Goal: Task Accomplishment & Management: Use online tool/utility

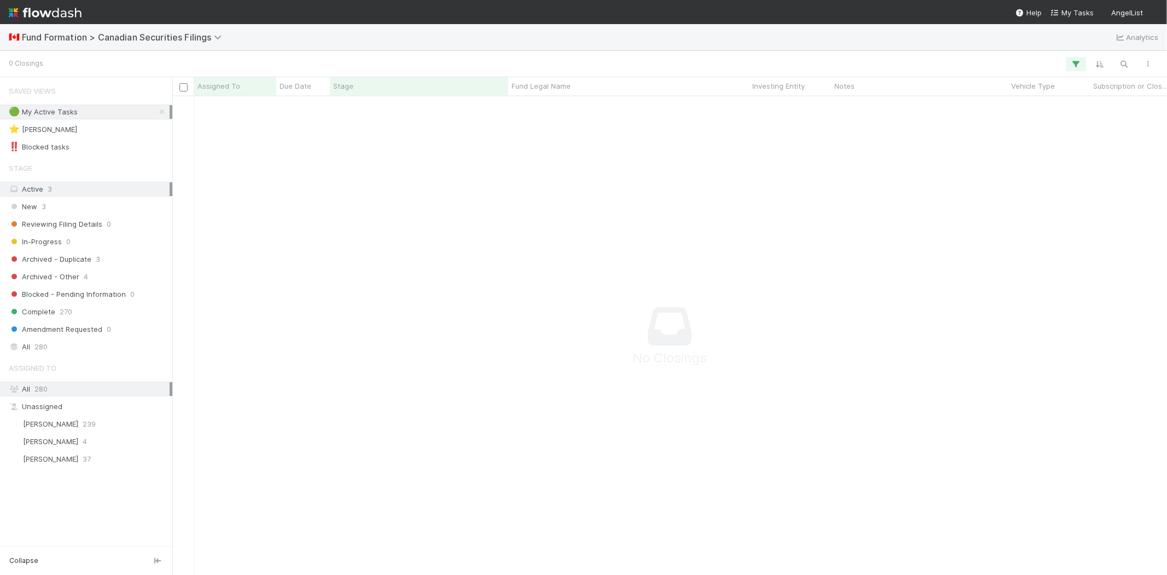
scroll to position [9, 9]
click at [1067, 63] on button "button" at bounding box center [1077, 64] width 20 height 14
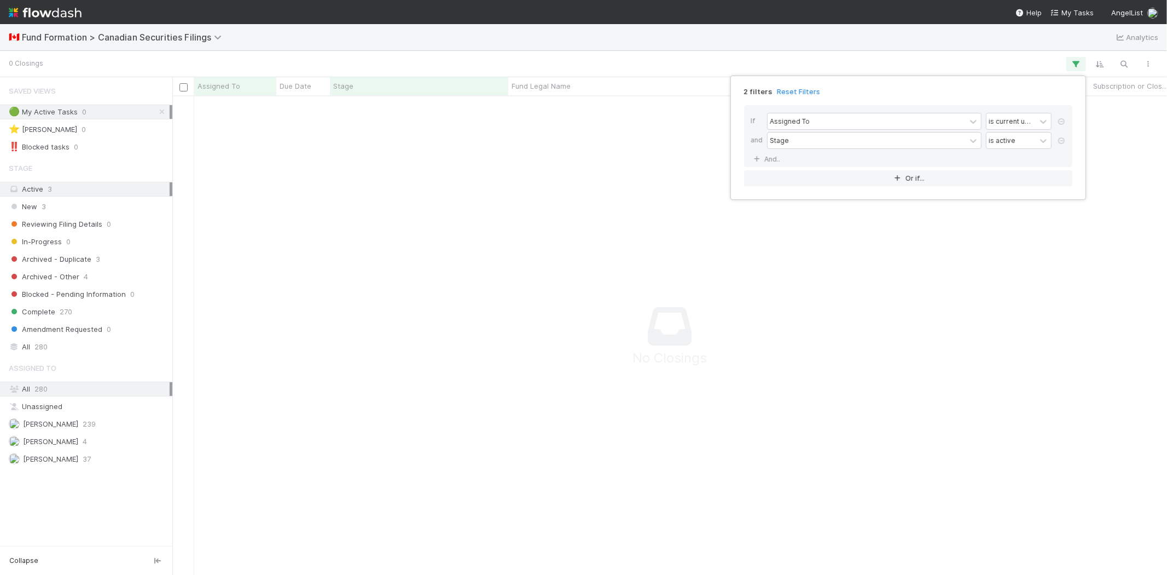
drag, startPoint x: 790, startPoint y: 91, endPoint x: 781, endPoint y: 92, distance: 8.8
click at [790, 91] on link "Reset Filters" at bounding box center [798, 91] width 43 height 9
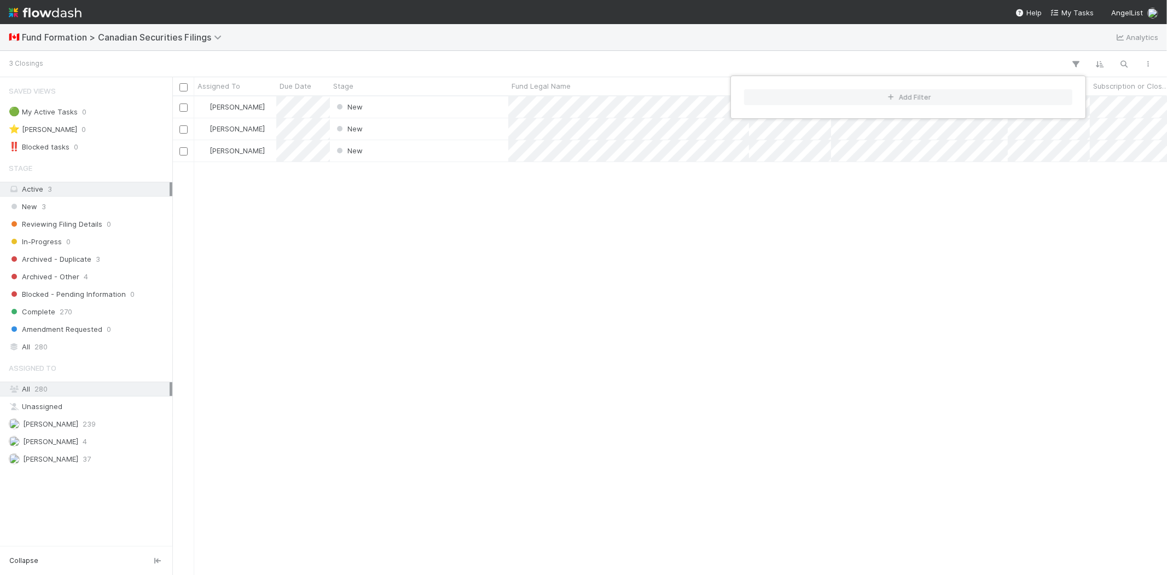
scroll to position [469, 986]
click at [375, 287] on div "Add Filter" at bounding box center [583, 287] width 1167 height 575
click at [431, 252] on div "Add Filter" at bounding box center [583, 287] width 1167 height 575
click at [390, 240] on div "Novia Bautista New 8/18/25, 7:30:07 PM 8/20/25, 3:34:10 PM Novia Bautista New 8…" at bounding box center [669, 335] width 995 height 478
click at [484, 126] on div "New" at bounding box center [419, 128] width 178 height 21
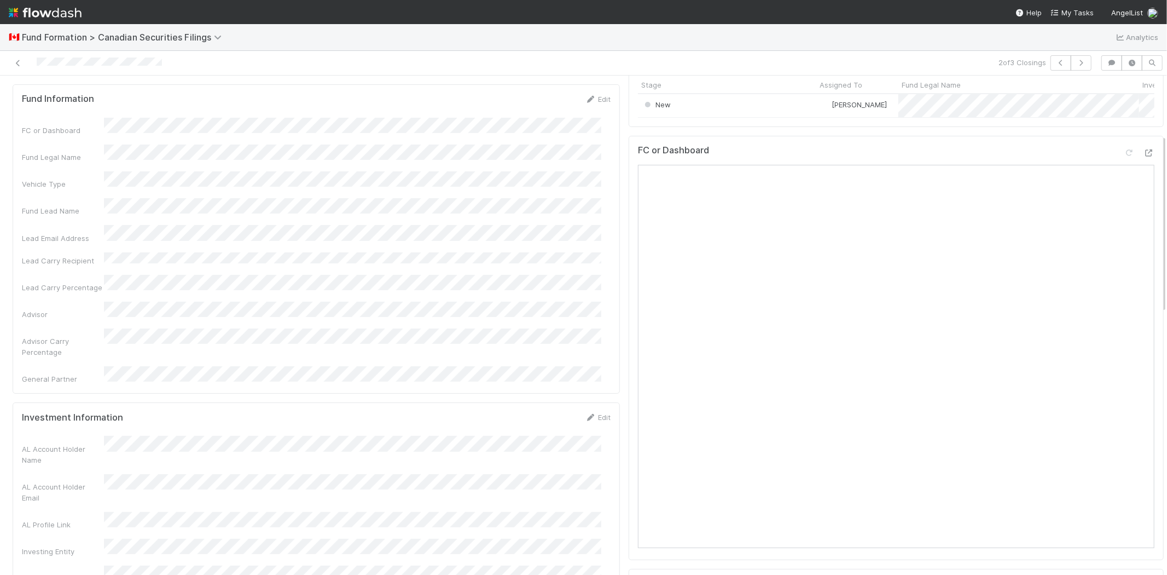
scroll to position [182, 0]
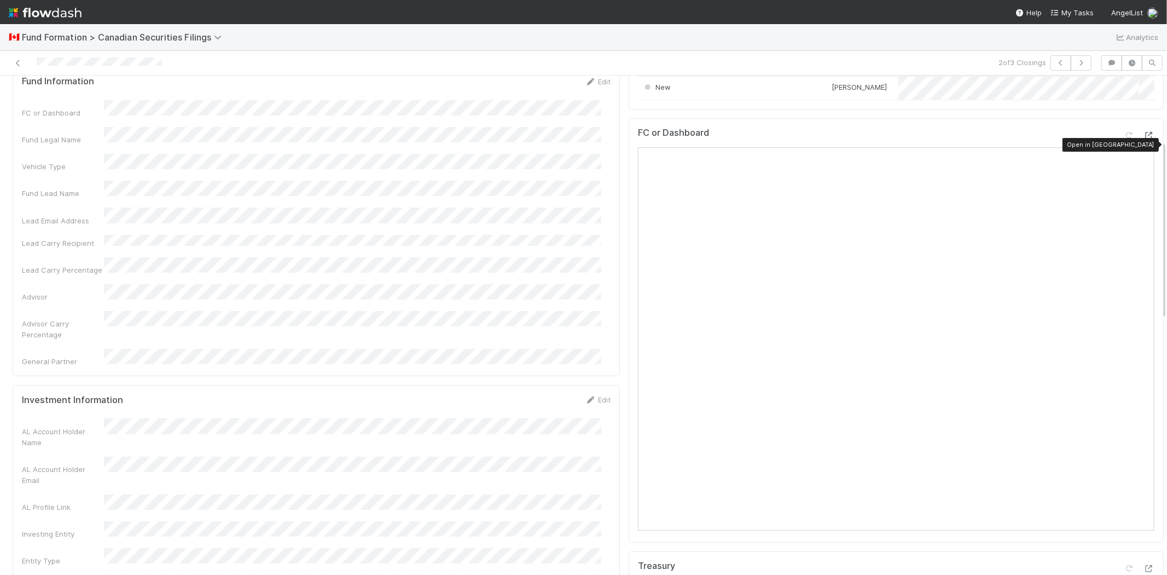
click at [1144, 139] on icon at bounding box center [1149, 135] width 11 height 7
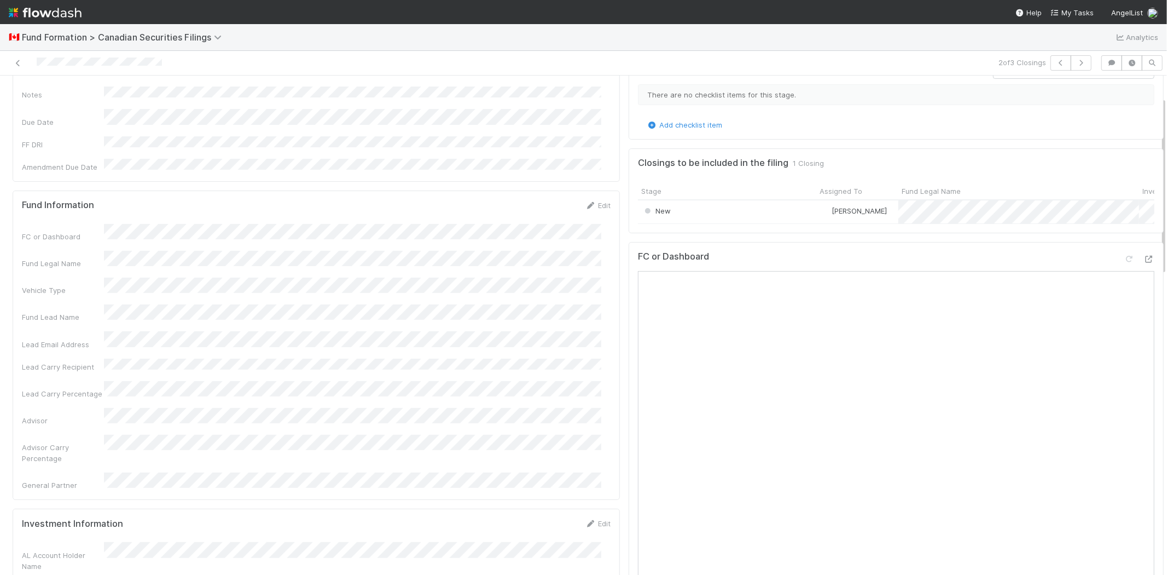
scroll to position [0, 0]
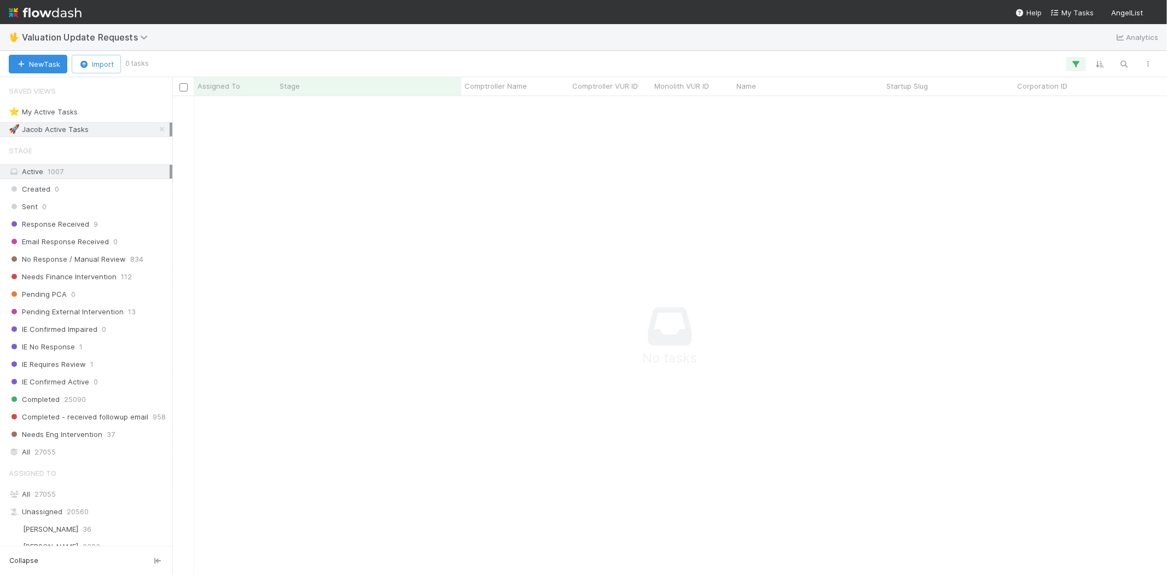
scroll to position [460, 976]
click at [57, 227] on span "Response Received" at bounding box center [49, 224] width 80 height 14
click at [1073, 57] on button "button" at bounding box center [1077, 64] width 20 height 14
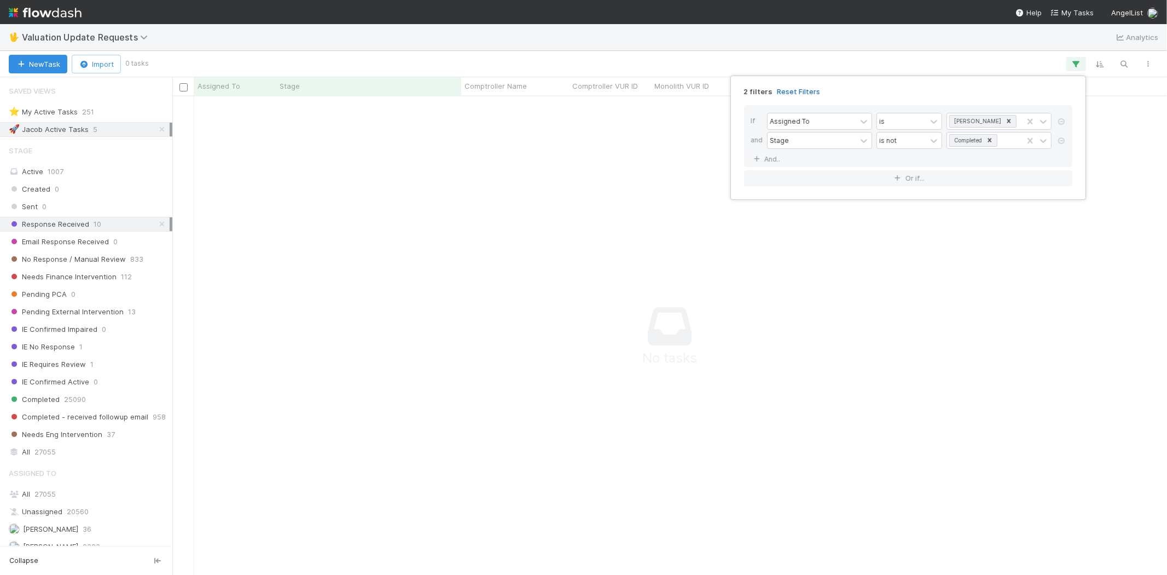
click at [802, 91] on link "Reset Filters" at bounding box center [798, 91] width 43 height 9
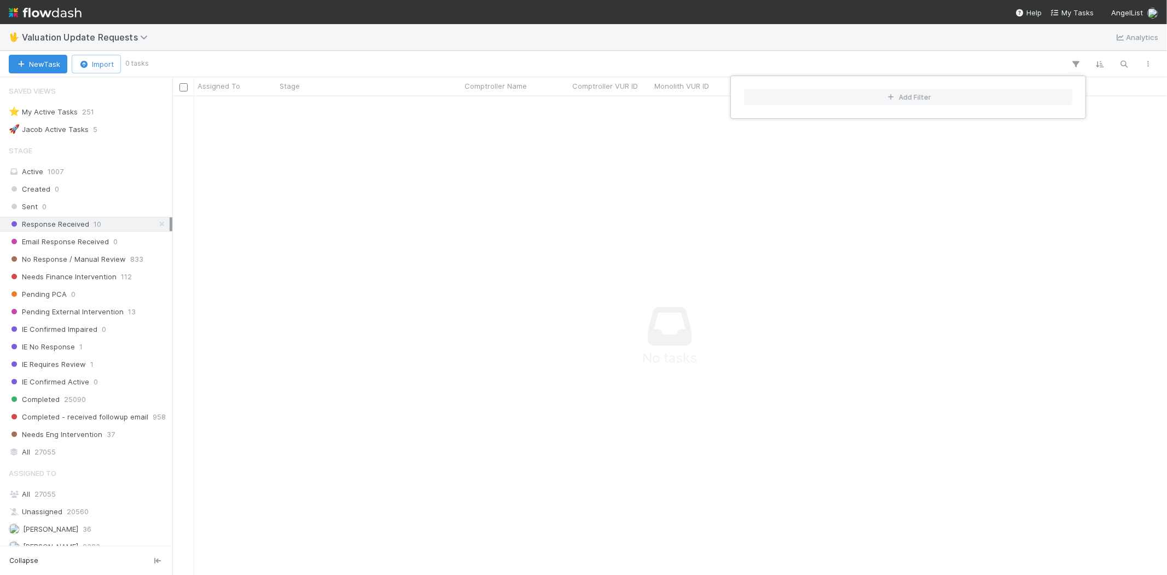
scroll to position [460, 976]
click at [663, 55] on div "Add Filter" at bounding box center [583, 287] width 1167 height 575
click at [622, 53] on div "Add Filter" at bounding box center [583, 287] width 1167 height 575
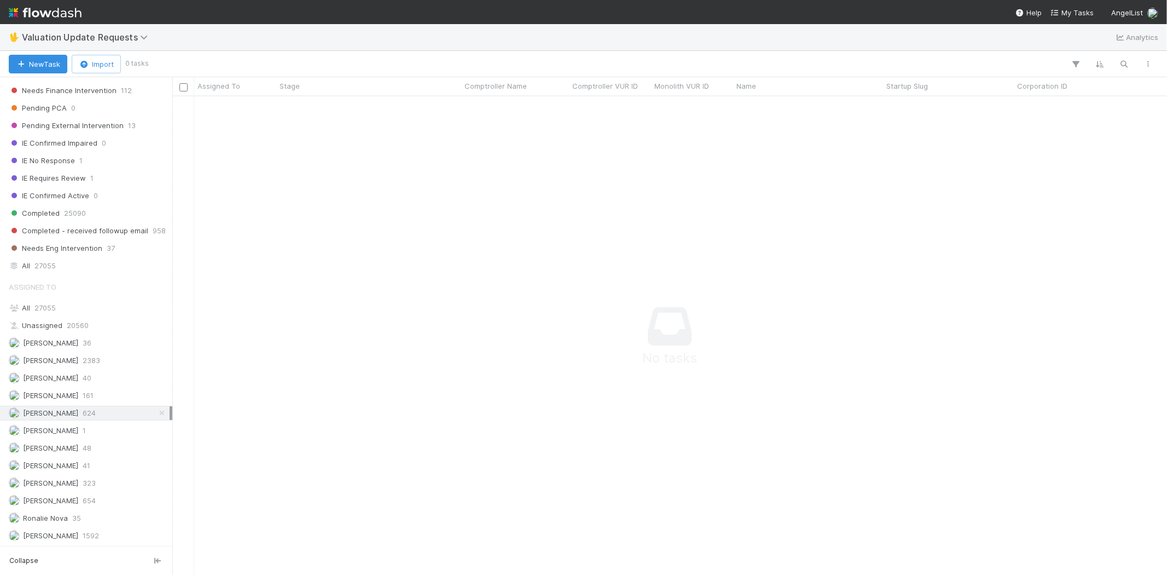
scroll to position [190, 0]
click at [74, 496] on span "[PERSON_NAME]" at bounding box center [50, 500] width 55 height 9
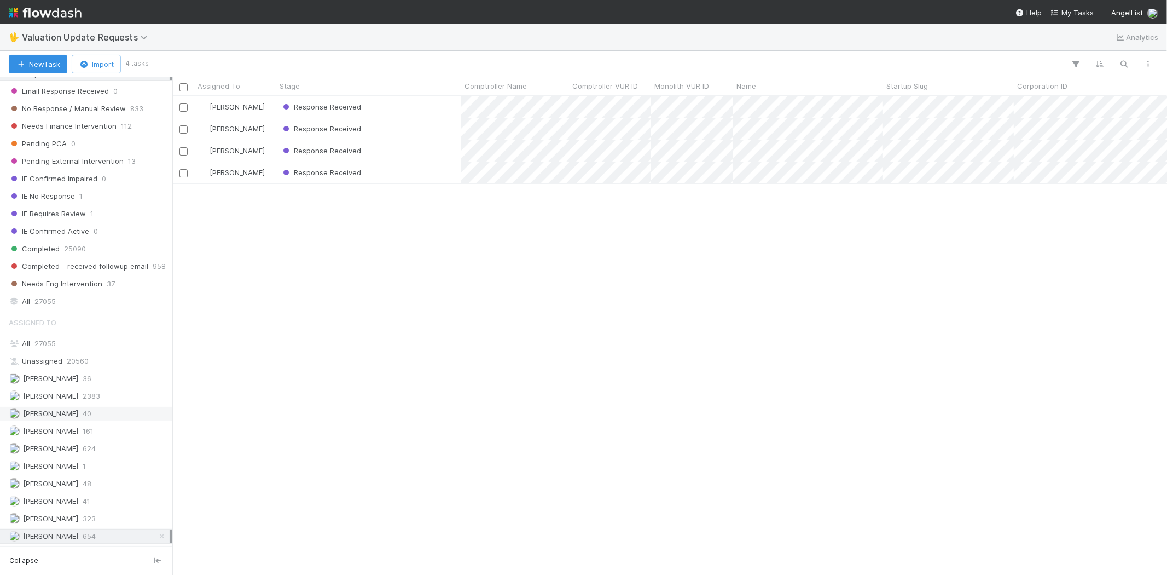
scroll to position [129, 0]
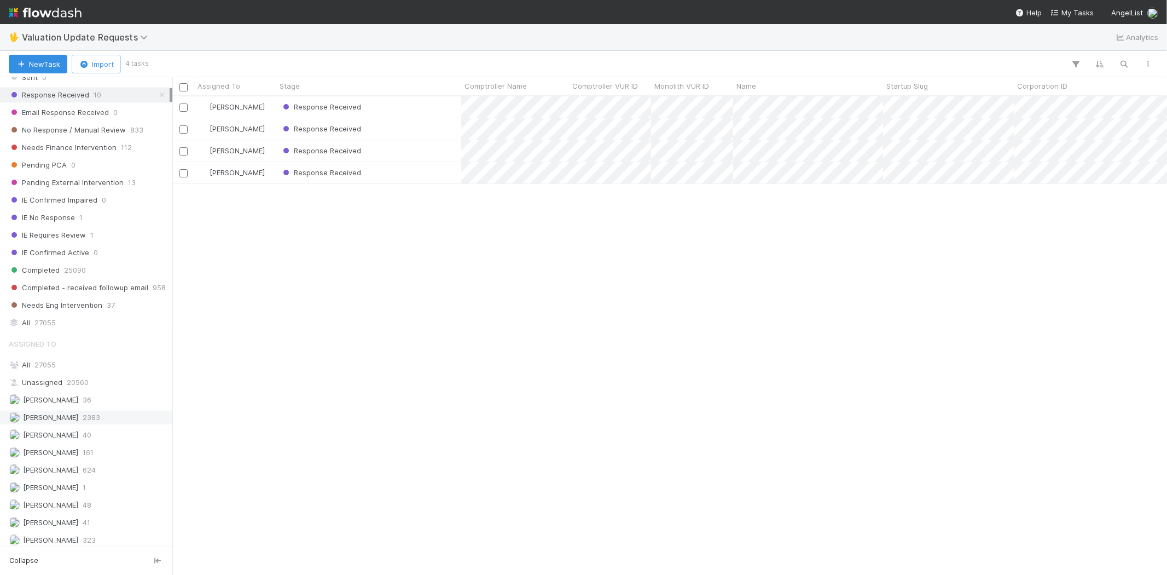
click at [99, 418] on span "2383" at bounding box center [92, 417] width 18 height 14
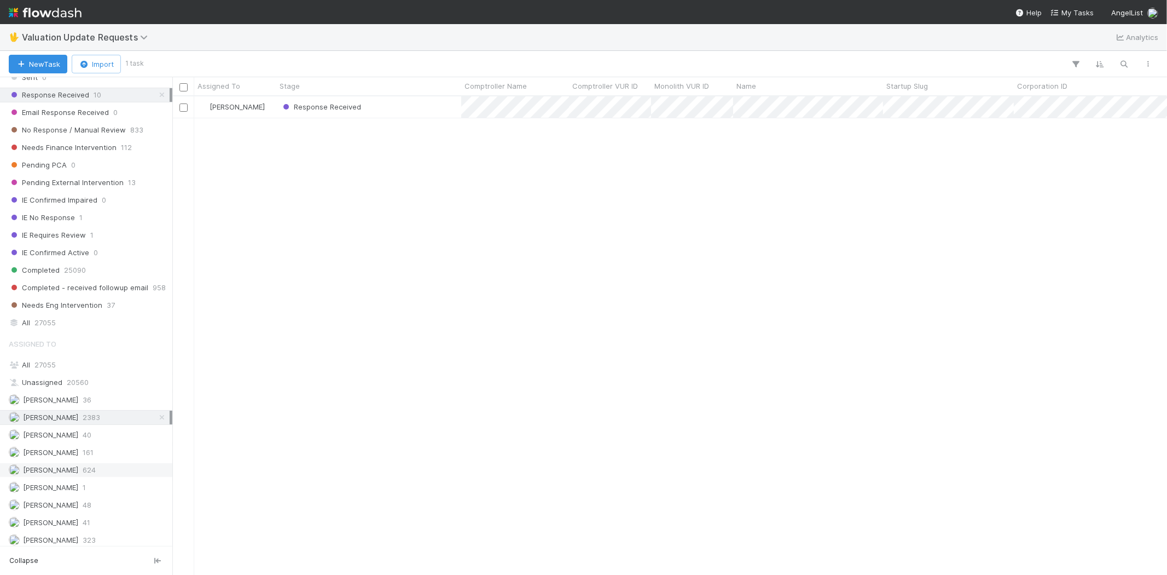
scroll to position [469, 986]
click at [96, 474] on span "624" at bounding box center [89, 470] width 13 height 14
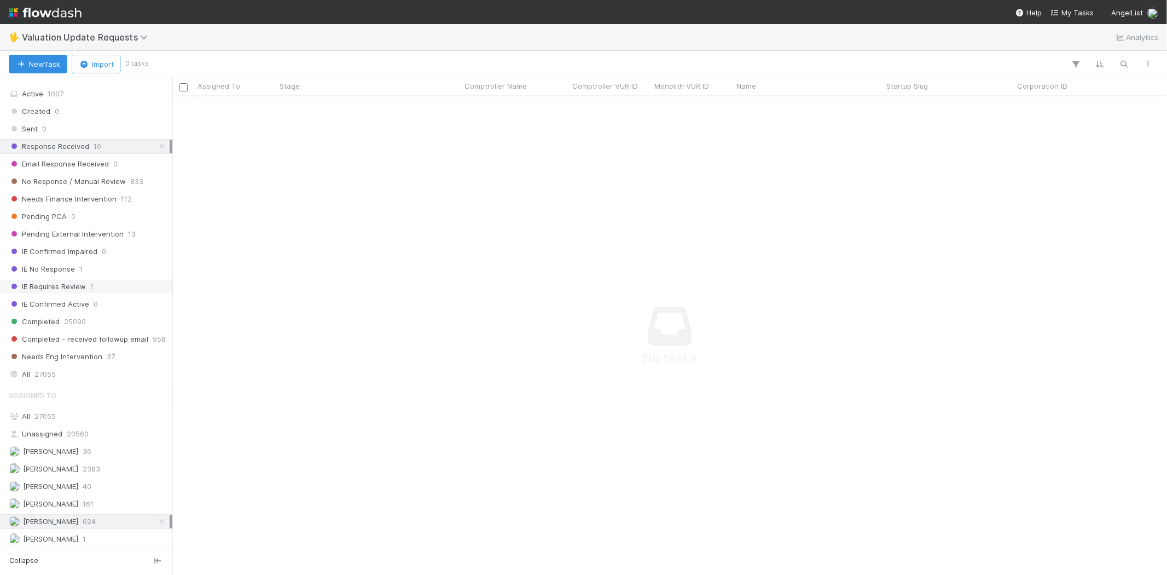
scroll to position [8, 0]
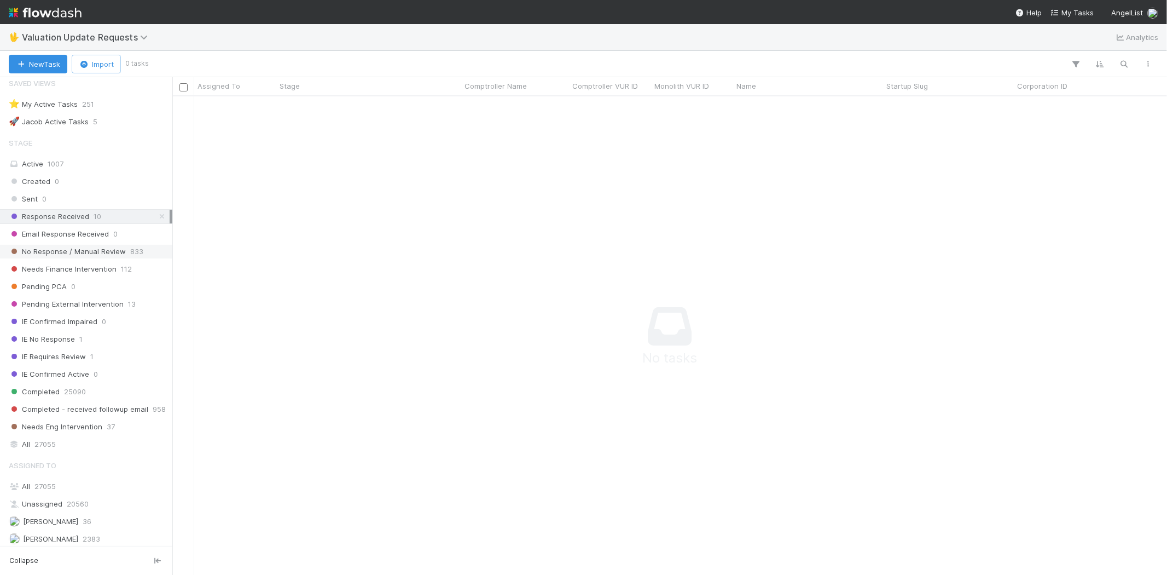
click at [72, 246] on span "No Response / Manual Review" at bounding box center [67, 252] width 117 height 14
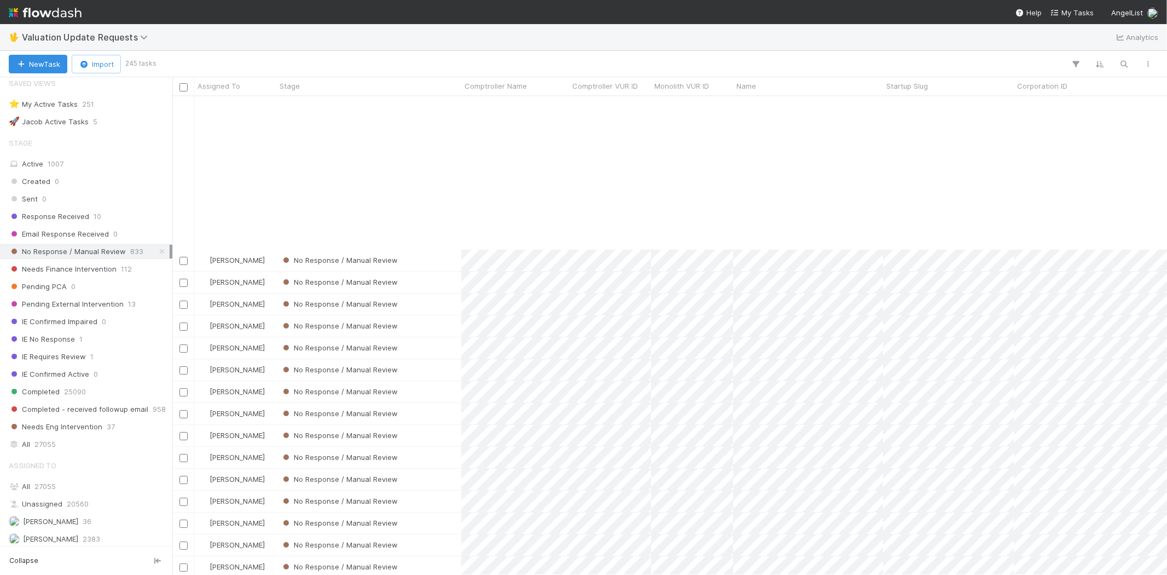
scroll to position [182, 0]
